Goal: Task Accomplishment & Management: Manage account settings

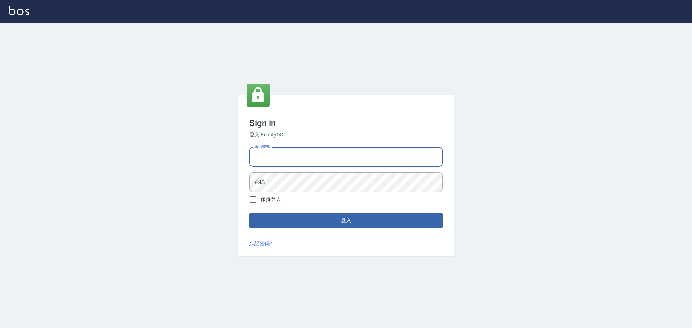
click at [295, 159] on input "電話號碼" at bounding box center [346, 156] width 193 height 19
type input "0922982220"
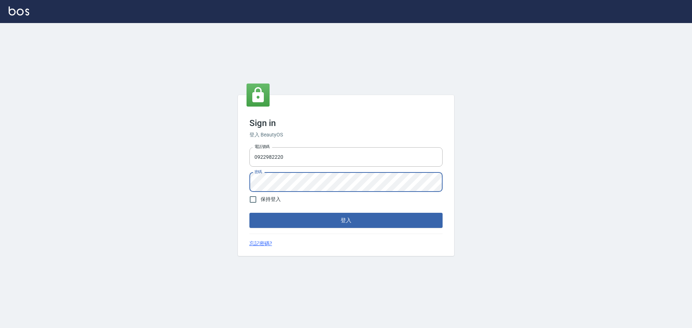
click at [250, 213] on button "登入" at bounding box center [346, 220] width 193 height 15
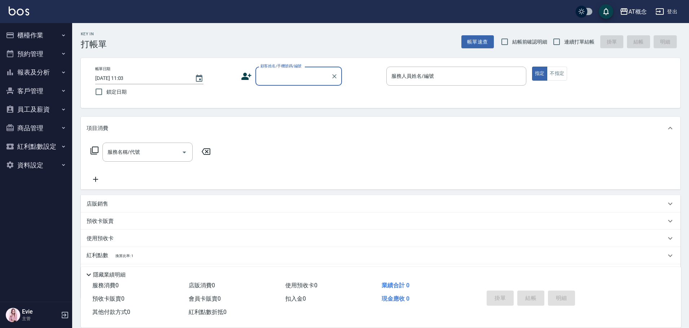
click at [24, 36] on button "櫃檯作業" at bounding box center [36, 35] width 66 height 19
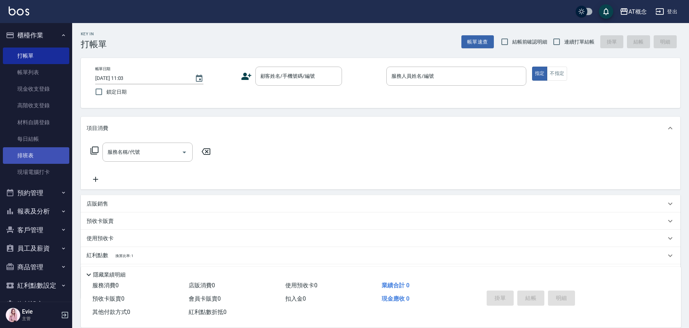
click at [29, 158] on link "排班表" at bounding box center [36, 155] width 66 height 17
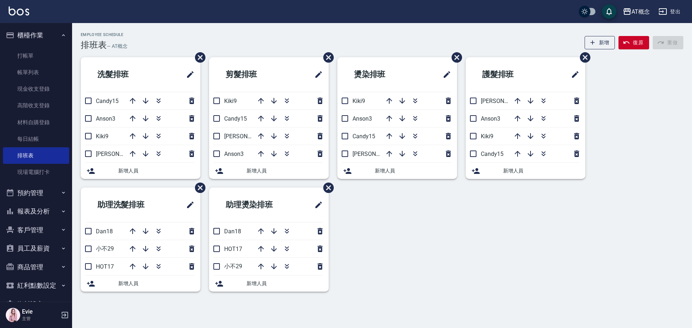
click at [41, 230] on button "客戶管理" at bounding box center [36, 230] width 66 height 19
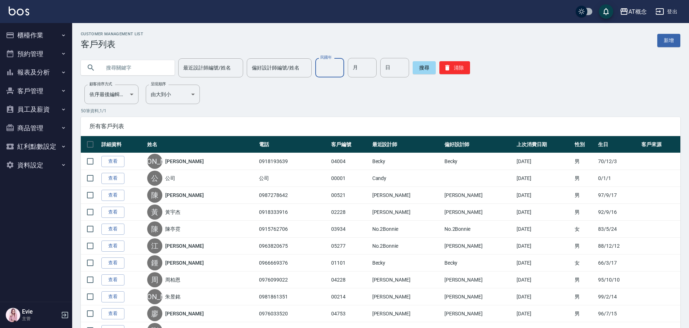
click at [339, 71] on input "民國年" at bounding box center [329, 67] width 29 height 19
click at [197, 72] on input "最近設計師編號/姓名" at bounding box center [210, 68] width 58 height 13
click at [120, 73] on input "text" at bounding box center [135, 67] width 68 height 19
click at [124, 71] on input "text" at bounding box center [135, 67] width 68 height 19
click at [418, 67] on button "搜尋" at bounding box center [424, 67] width 23 height 13
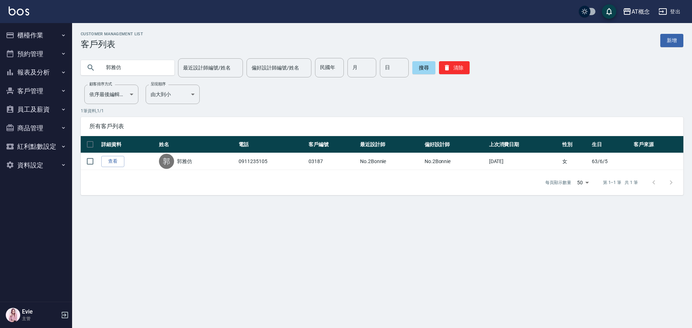
drag, startPoint x: 129, startPoint y: 73, endPoint x: 44, endPoint y: 72, distance: 85.1
click at [44, 72] on div "AT概念 登出 櫃檯作業 打帳單 帳單列表 現金收支登錄 高階收支登錄 材料自購登錄 每日結帳 排班表 現場電腦打卡 預約管理 預約管理 單日預約紀錄 單週預…" at bounding box center [346, 164] width 692 height 328
type input "ㄔ"
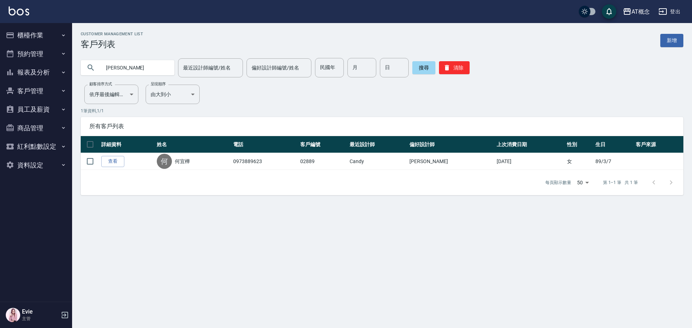
type input "何"
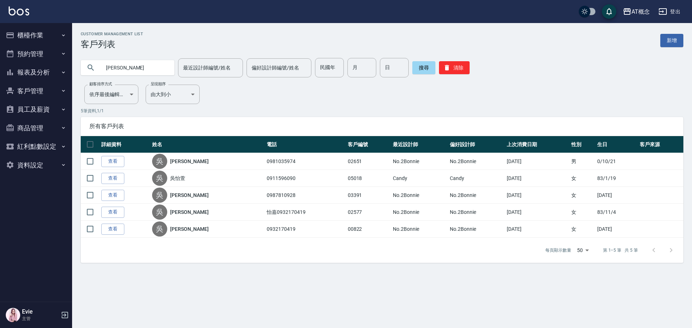
type input "吳"
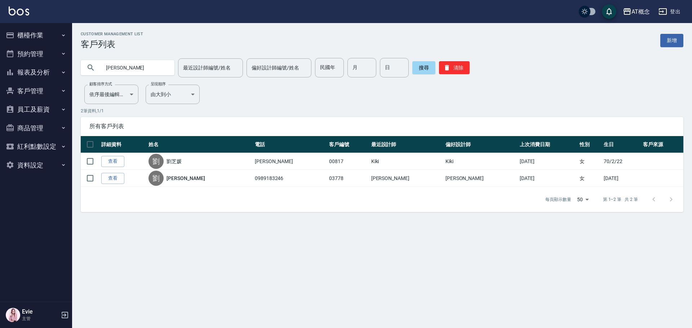
type input "劉"
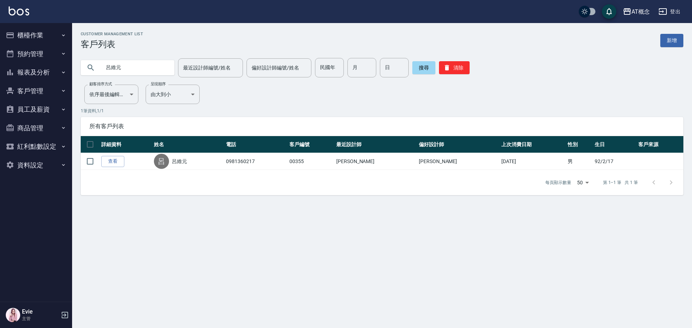
drag, startPoint x: 135, startPoint y: 67, endPoint x: 83, endPoint y: 71, distance: 51.7
click at [83, 71] on div "呂維元" at bounding box center [128, 67] width 94 height 15
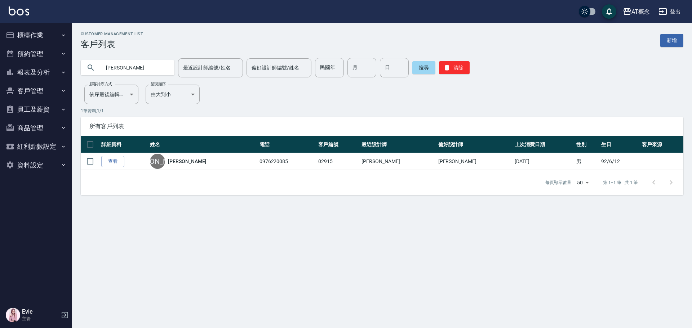
type input "李"
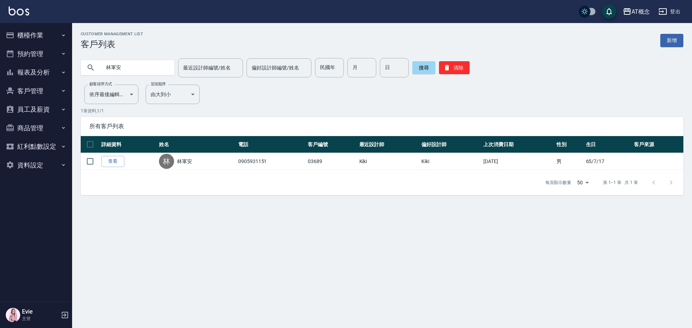
drag, startPoint x: 142, startPoint y: 69, endPoint x: 0, endPoint y: 70, distance: 141.7
click at [0, 69] on div "AT概念 登出 櫃檯作業 打帳單 帳單列表 現金收支登錄 高階收支登錄 材料自購登錄 每日結帳 排班表 現場電腦打卡 預約管理 預約管理 單日預約紀錄 單週預…" at bounding box center [346, 164] width 692 height 328
type input "林永"
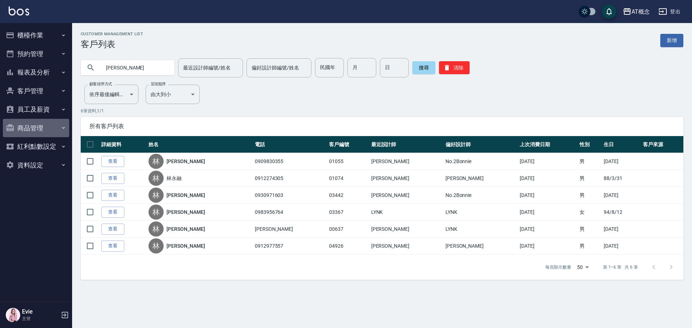
click at [40, 129] on button "商品管理" at bounding box center [36, 128] width 66 height 19
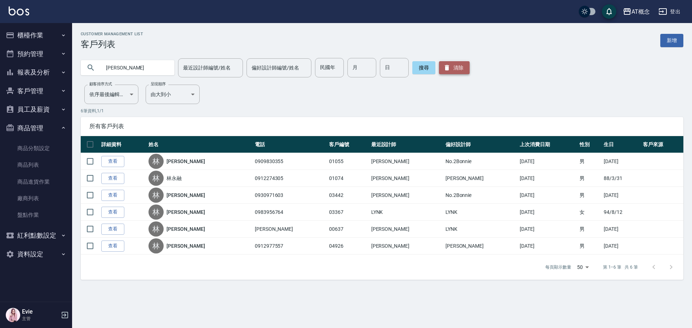
drag, startPoint x: 458, startPoint y: 67, endPoint x: 449, endPoint y: 68, distance: 9.0
click at [456, 68] on button "清除" at bounding box center [454, 67] width 31 height 13
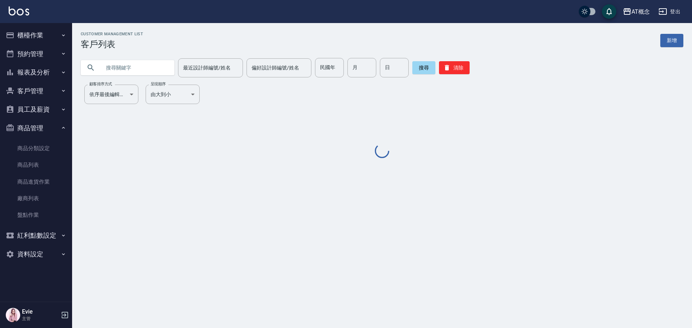
drag, startPoint x: 331, startPoint y: 72, endPoint x: 331, endPoint y: 78, distance: 6.1
click at [331, 78] on div "Customer Management List 客戶列表 新增 最近設計師編號/姓名 最近設計師編號/姓名 偏好設計師編號/姓名 偏好設計師編號/姓名 民國…" at bounding box center [382, 96] width 620 height 128
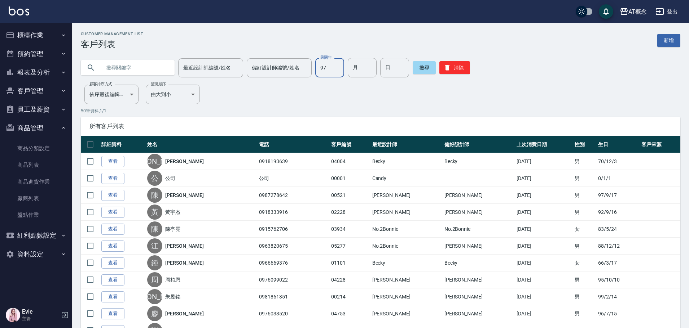
type input "97"
type input "9"
type input "16"
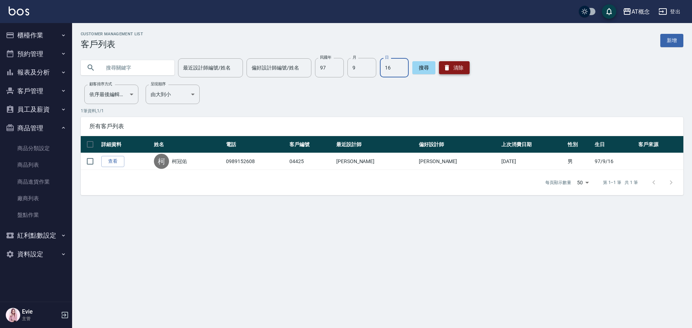
drag, startPoint x: 446, startPoint y: 67, endPoint x: 444, endPoint y: 72, distance: 5.6
click at [447, 70] on icon "button" at bounding box center [447, 67] width 7 height 7
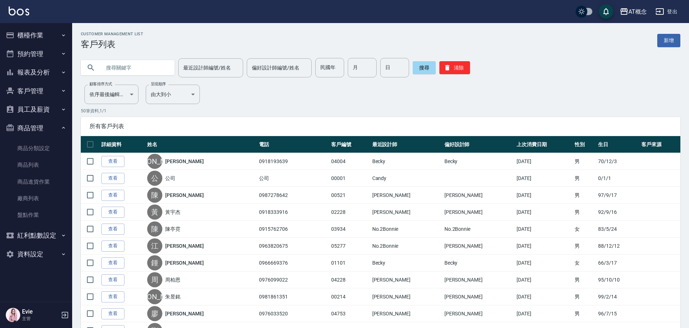
click at [136, 72] on input "text" at bounding box center [135, 67] width 68 height 19
type input "04244"
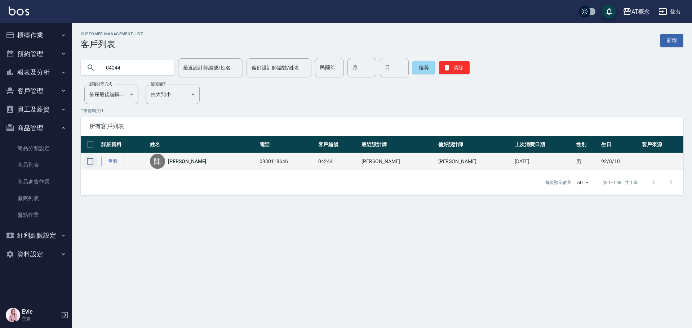
click at [87, 162] on input "checkbox" at bounding box center [90, 161] width 15 height 15
checkbox input "true"
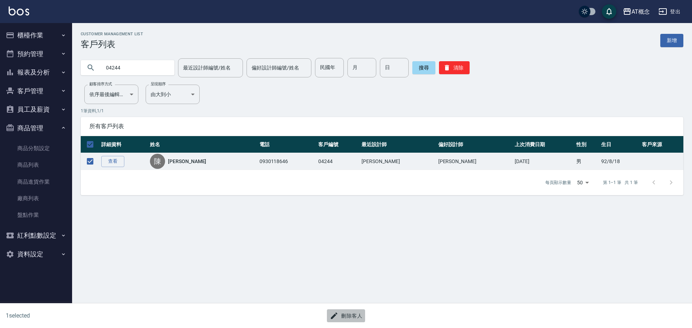
click at [350, 312] on button "刪除客人" at bounding box center [346, 316] width 38 height 13
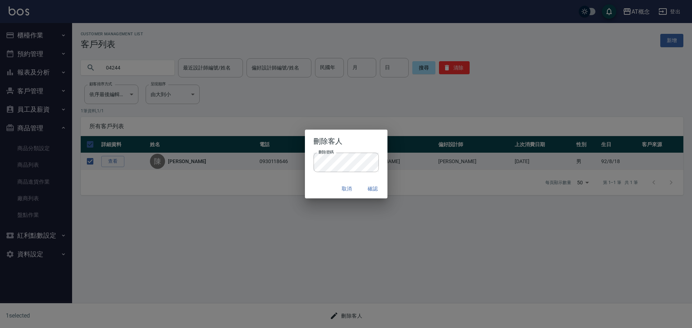
drag, startPoint x: 322, startPoint y: 188, endPoint x: 335, endPoint y: 188, distance: 13.7
click at [322, 188] on div "取消 確認" at bounding box center [346, 189] width 83 height 19
click at [374, 186] on button "確認" at bounding box center [373, 188] width 23 height 13
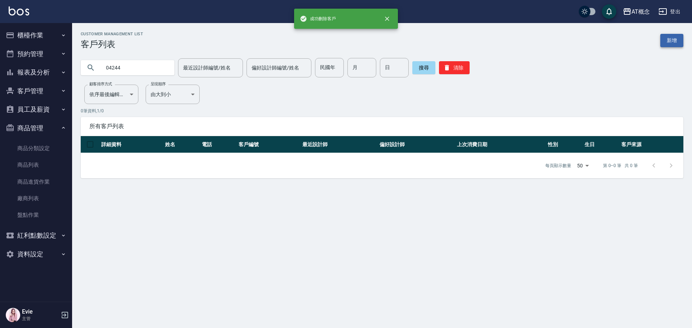
click at [675, 39] on link "新增" at bounding box center [672, 40] width 23 height 13
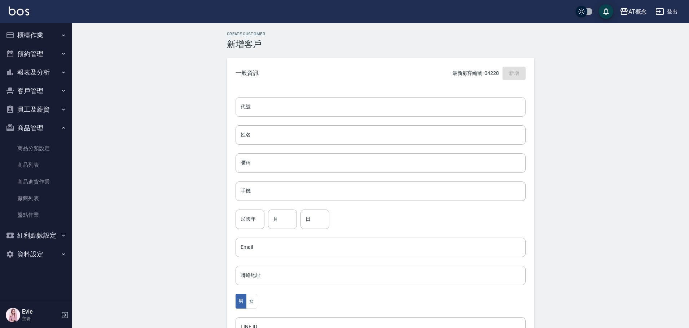
click at [327, 106] on input "代號" at bounding box center [380, 106] width 290 height 19
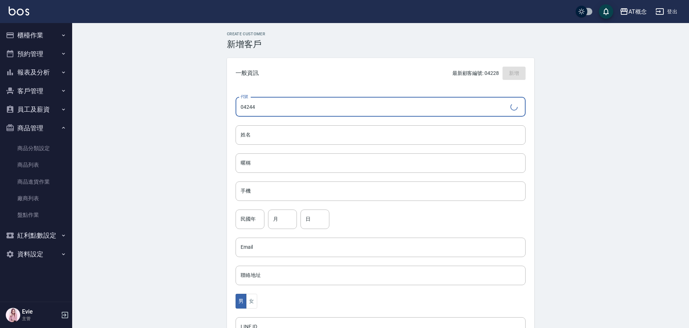
type input "04244"
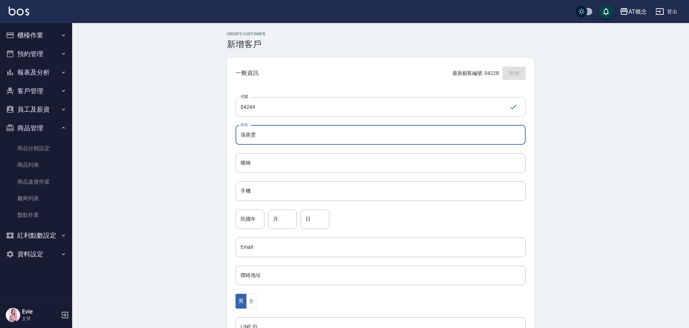
type input "張惠雯"
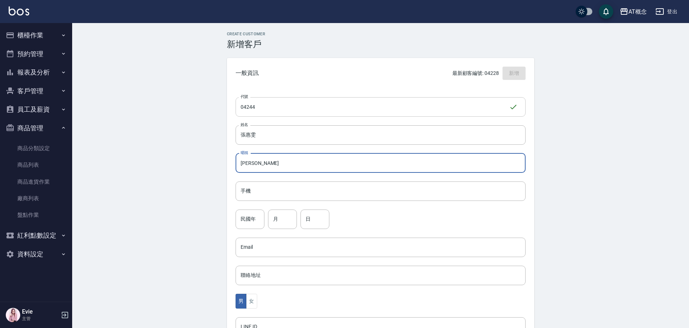
type input "惠雯"
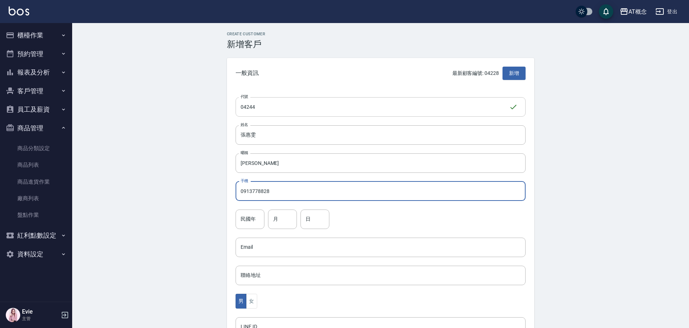
type input "0913778828"
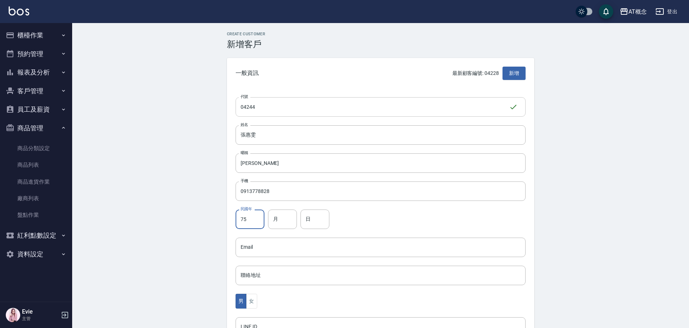
type input "75"
type input "4"
type input "6"
click at [251, 303] on button "女" at bounding box center [251, 301] width 11 height 15
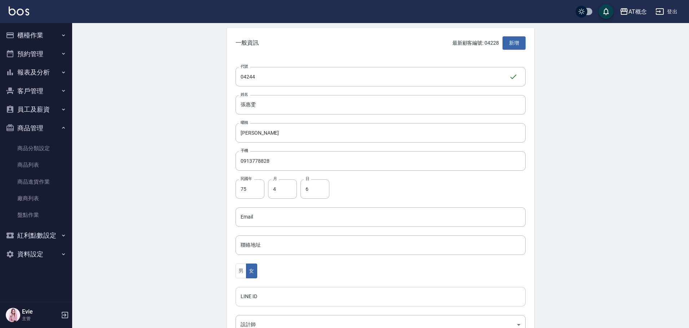
scroll to position [72, 0]
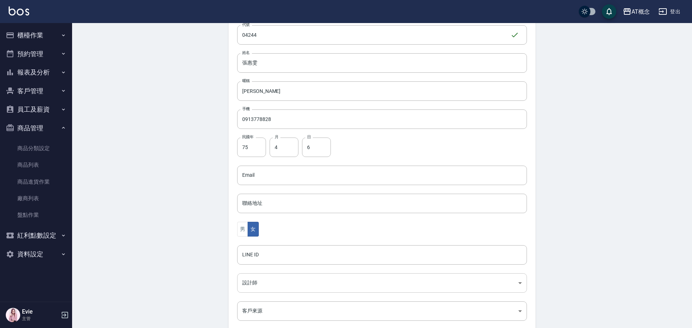
click at [252, 282] on body "AT概念 登出 櫃檯作業 打帳單 帳單列表 現金收支登錄 高階收支登錄 材料自購登錄 每日結帳 排班表 現場電腦打卡 預約管理 預約管理 單日預約紀錄 單週預…" at bounding box center [346, 162] width 692 height 469
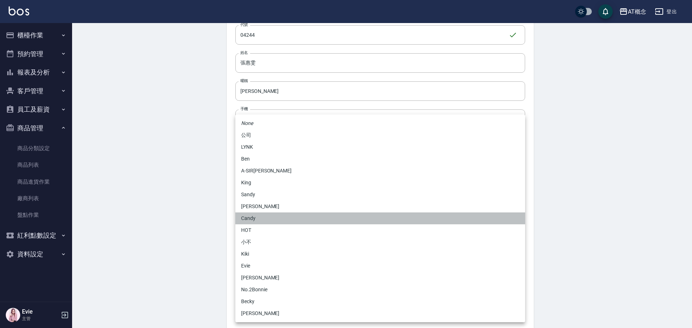
click at [250, 218] on li "Candy" at bounding box center [380, 219] width 290 height 12
type input "95c88325-489e-4505-91c2-94462fb1bea6"
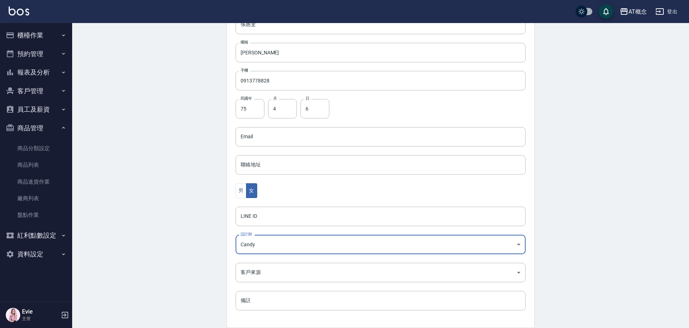
scroll to position [141, 0]
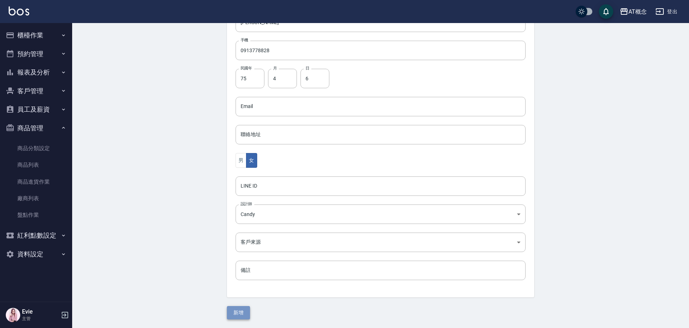
click at [241, 312] on button "新增" at bounding box center [238, 313] width 23 height 13
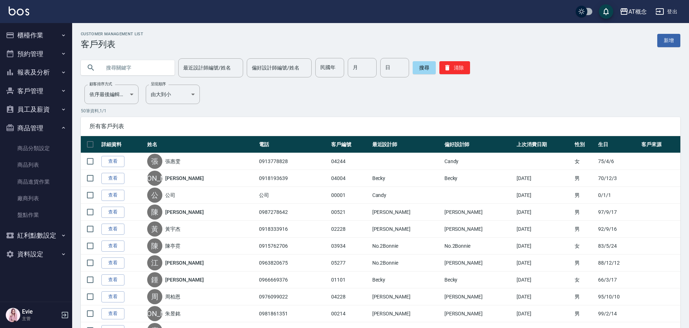
click at [120, 74] on input "text" at bounding box center [135, 67] width 68 height 19
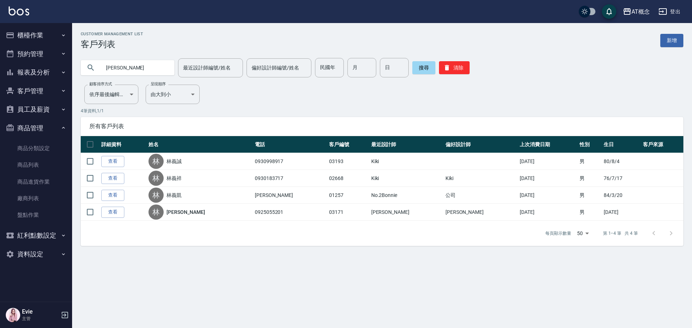
type input "林"
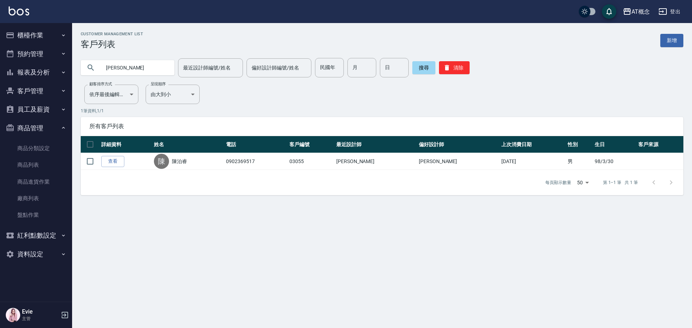
drag, startPoint x: 137, startPoint y: 67, endPoint x: 32, endPoint y: 67, distance: 105.3
click at [32, 67] on div "AT概念 登出 櫃檯作業 打帳單 帳單列表 現金收支登錄 高階收支登錄 材料自購登錄 每日結帳 排班表 現場電腦打卡 預約管理 預約管理 單日預約紀錄 單週預…" at bounding box center [346, 164] width 692 height 328
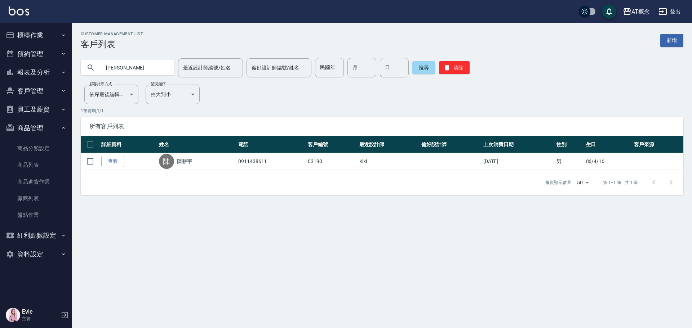
type input "陳"
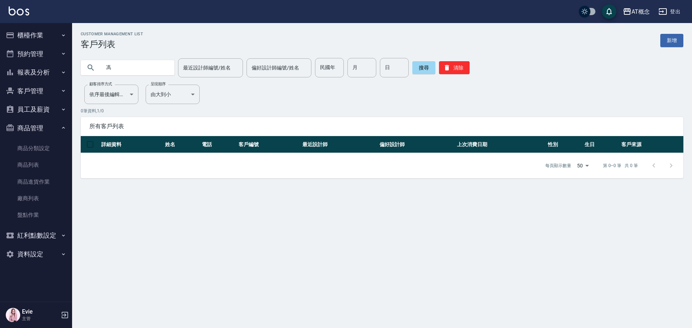
type input "馮"
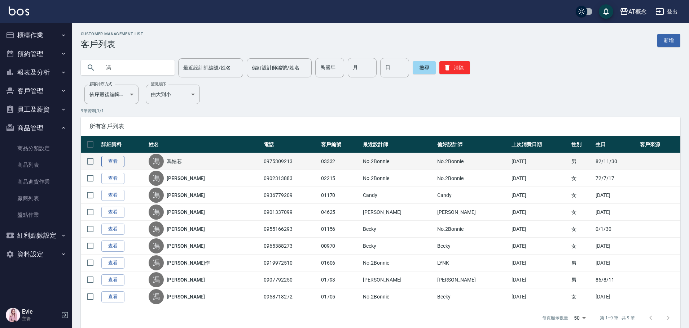
click at [118, 163] on link "查看" at bounding box center [112, 161] width 23 height 11
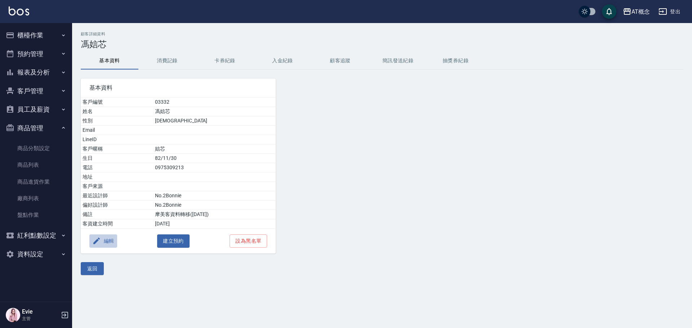
click at [109, 240] on button "編輯" at bounding box center [103, 241] width 28 height 13
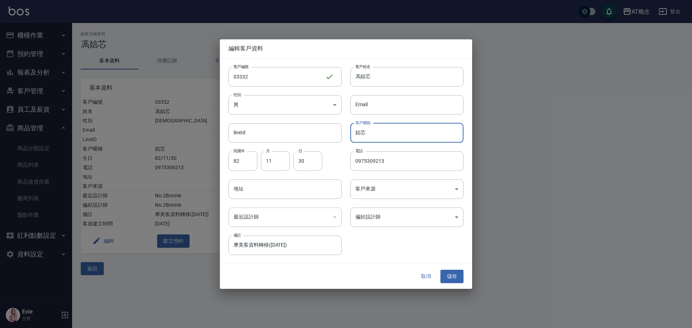
click at [359, 134] on input "娮芯" at bounding box center [406, 132] width 113 height 19
type input "妍芯"
click at [457, 277] on button "儲存" at bounding box center [452, 276] width 23 height 13
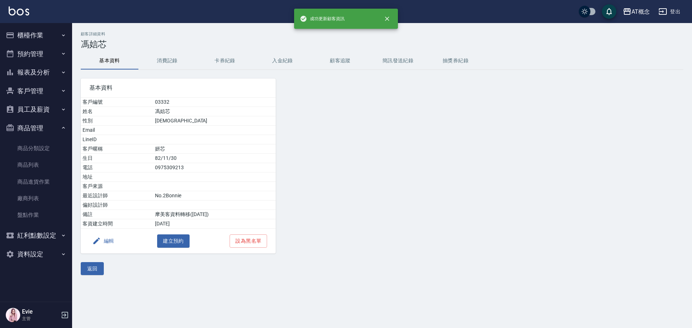
click at [97, 268] on button "返回" at bounding box center [92, 269] width 23 height 13
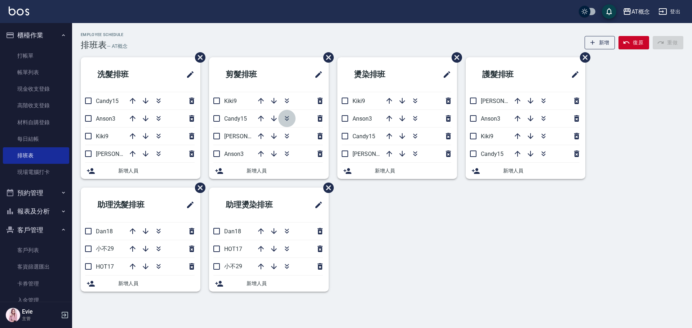
click at [290, 117] on icon "button" at bounding box center [287, 118] width 9 height 9
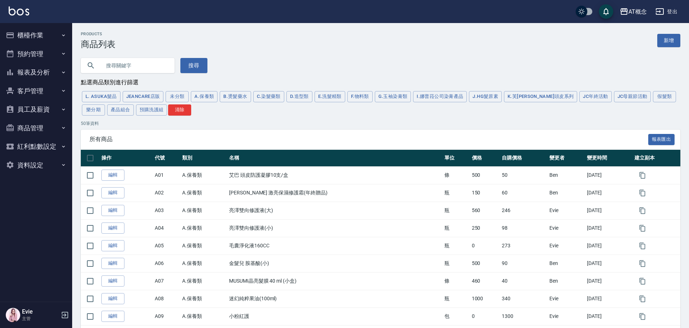
click at [129, 64] on input "text" at bounding box center [135, 65] width 68 height 19
type input "雙氧"
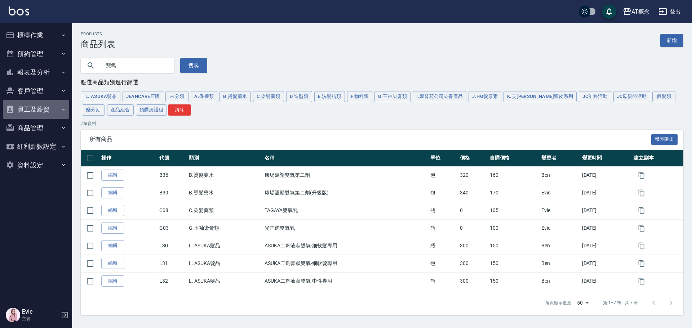
click at [36, 110] on button "員工及薪資" at bounding box center [36, 109] width 66 height 19
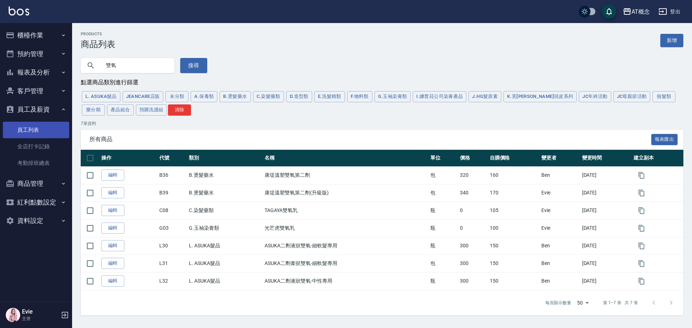
drag, startPoint x: 29, startPoint y: 128, endPoint x: 32, endPoint y: 135, distance: 7.1
click at [29, 128] on link "員工列表" at bounding box center [36, 130] width 66 height 17
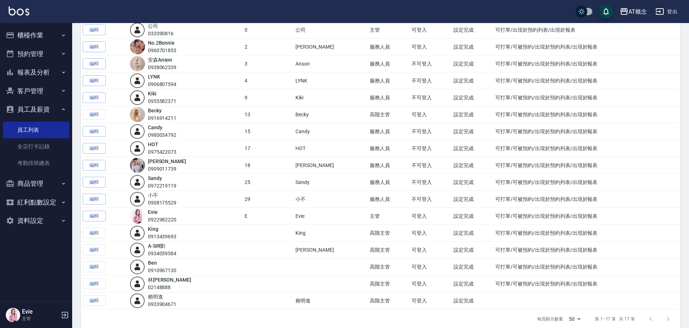
scroll to position [72, 0]
click at [97, 166] on link "編輯" at bounding box center [94, 164] width 23 height 11
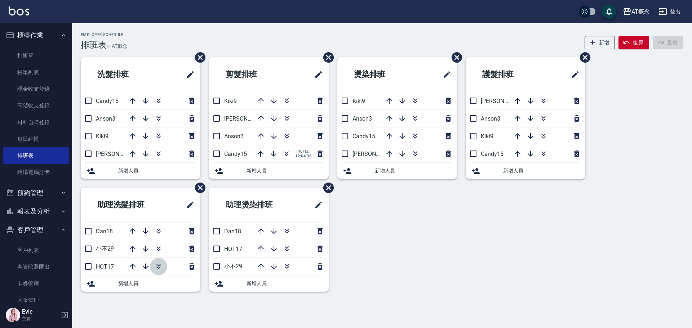
drag, startPoint x: 159, startPoint y: 266, endPoint x: 276, endPoint y: 313, distance: 126.4
click at [159, 266] on icon "button" at bounding box center [158, 267] width 9 height 9
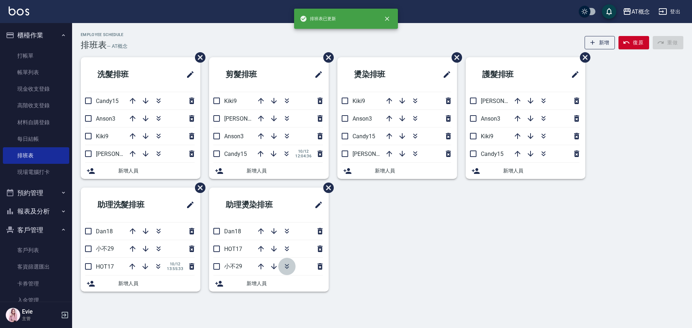
click at [287, 265] on icon "button" at bounding box center [287, 267] width 9 height 9
